Goal: Find specific page/section: Find specific page/section

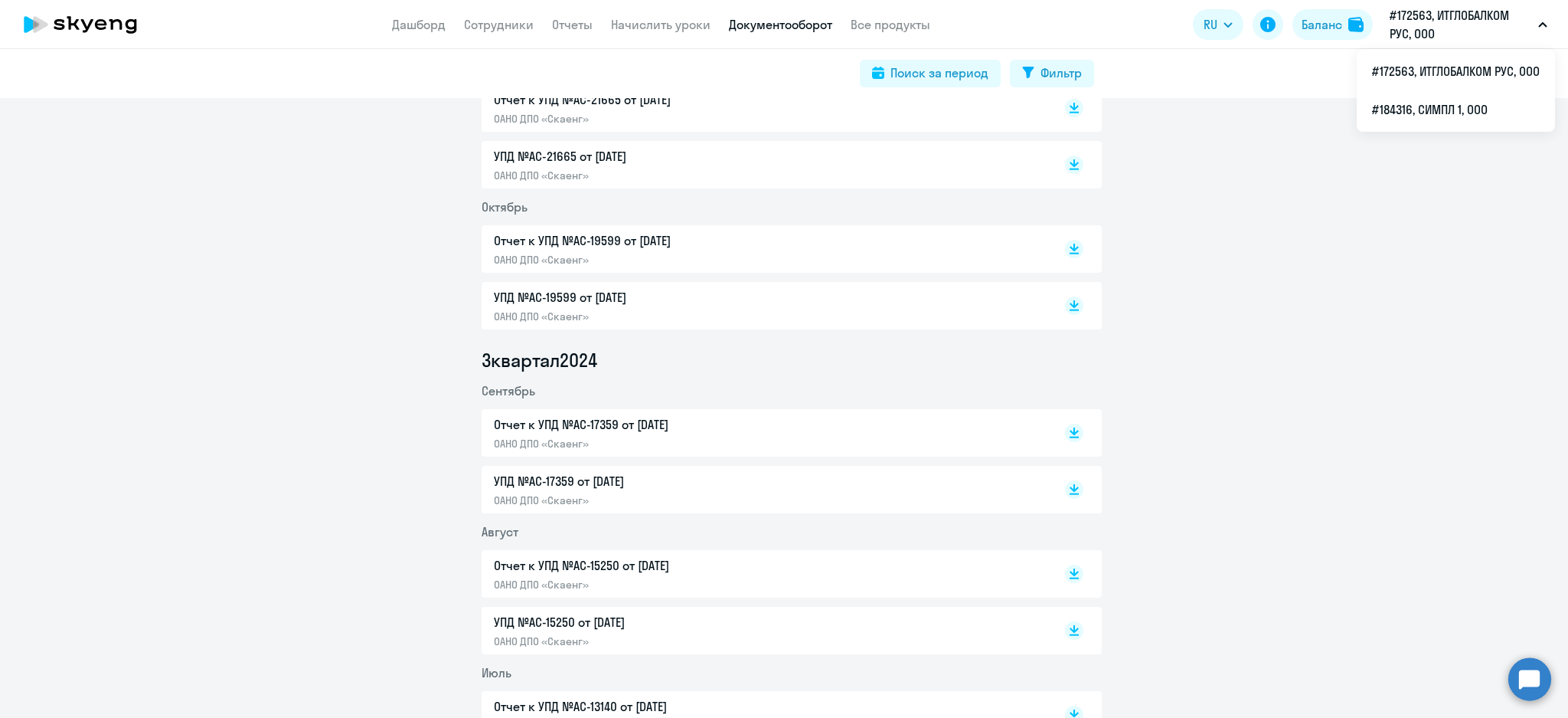
scroll to position [2349, 0]
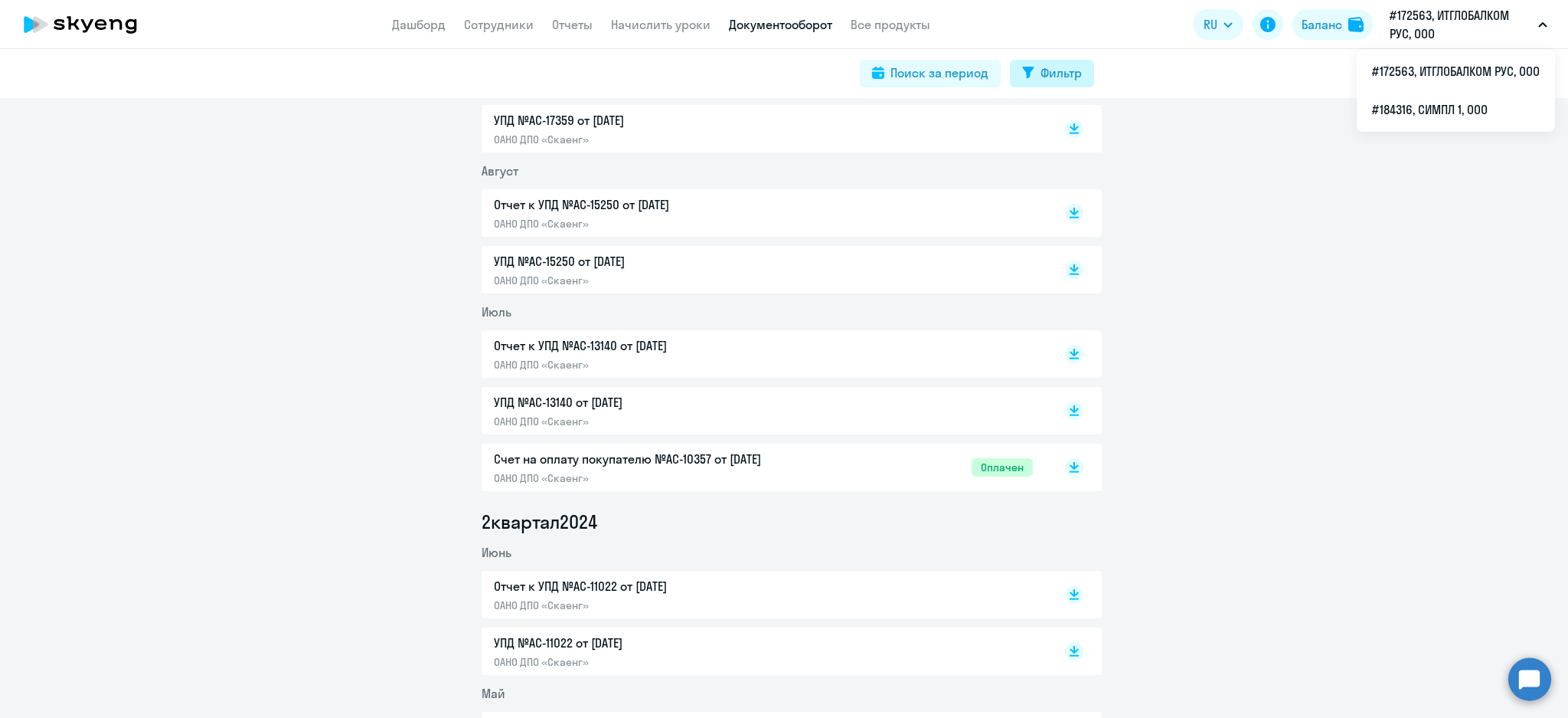
click at [1044, 59] on div "Поиск за период Фильтр" at bounding box center [784, 74] width 1568 height 49
click at [1042, 64] on div "Фильтр" at bounding box center [1061, 73] width 42 height 18
select select "all"
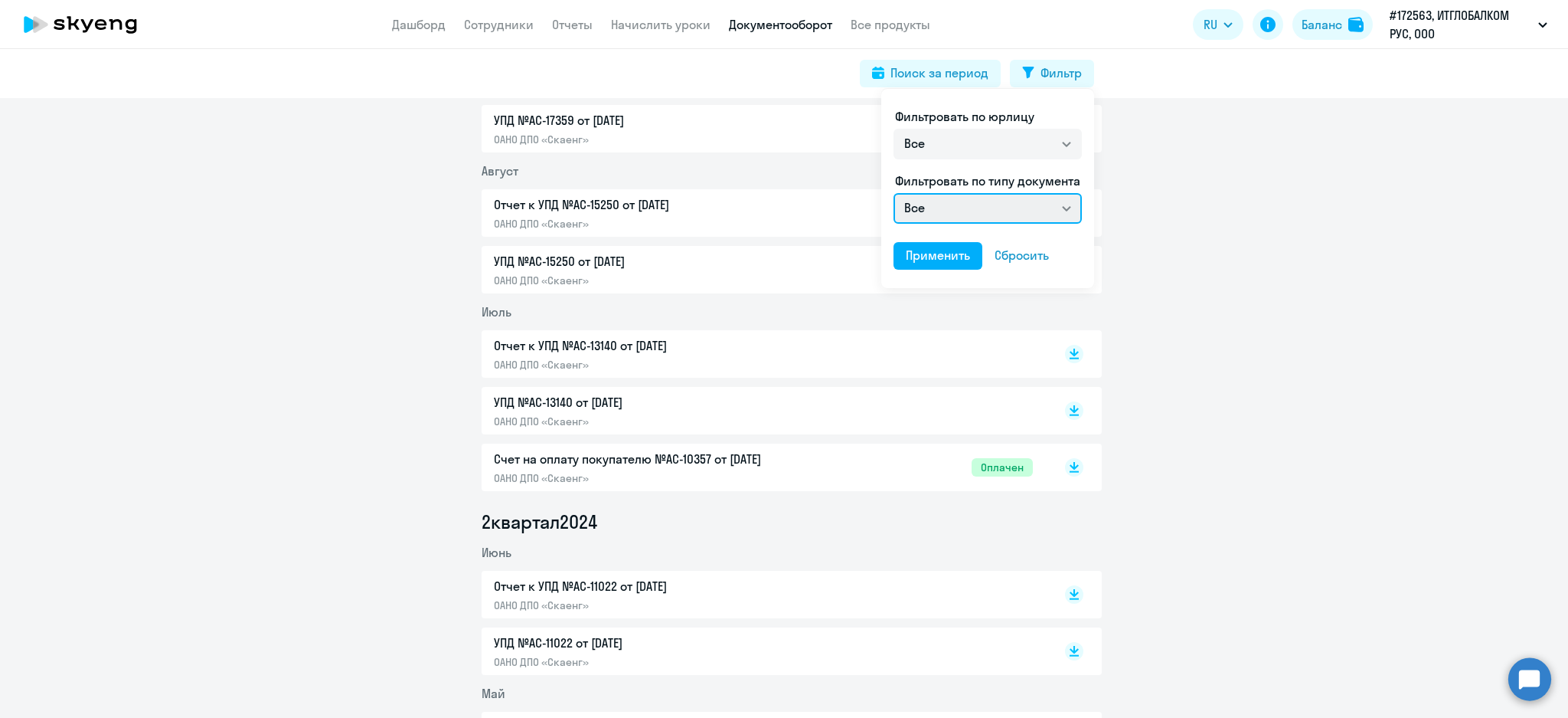
click at [1066, 206] on select "Все Счет на оплату покупателю Отчет к УПД УПД Акт сверки взаиморасчетов" at bounding box center [988, 208] width 189 height 31
click at [1122, 181] on div at bounding box center [784, 359] width 1568 height 718
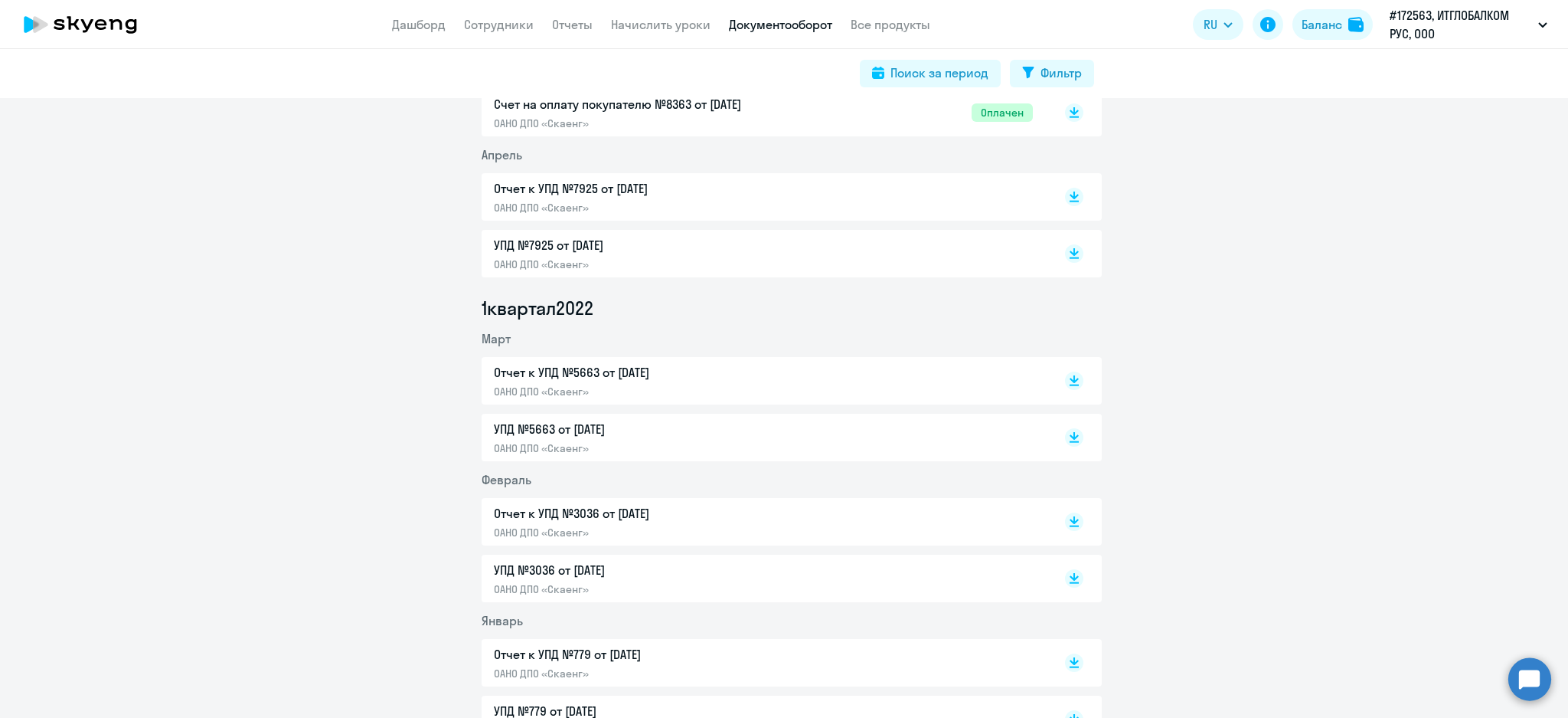
scroll to position [6535, 0]
